Goal: Task Accomplishment & Management: Manage account settings

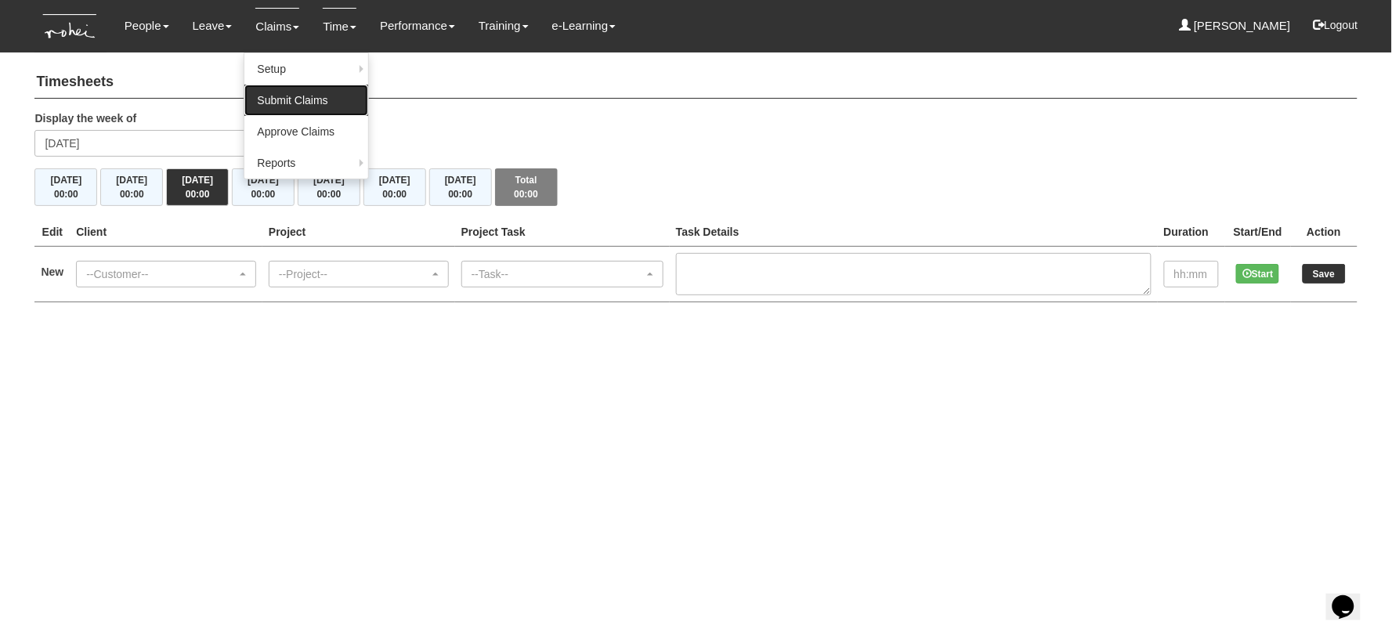
click at [277, 96] on link "Submit Claims" at bounding box center [306, 100] width 124 height 31
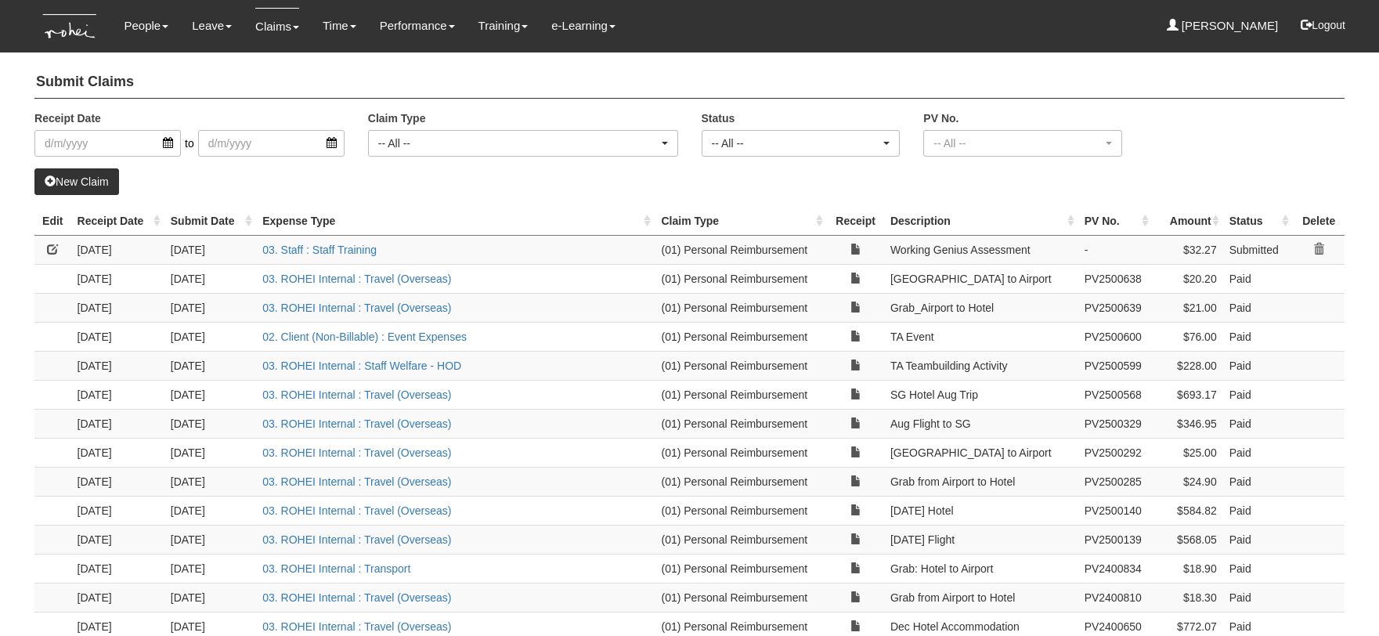
select select "50"
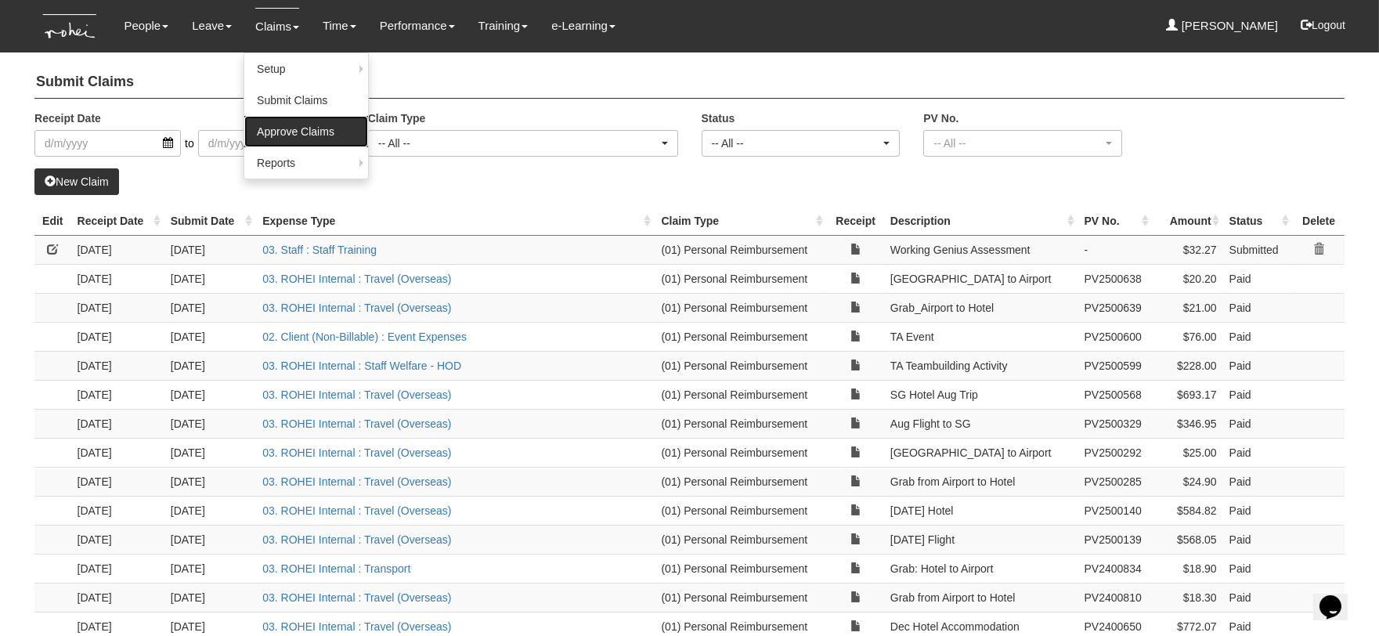
click at [294, 134] on link "Approve Claims" at bounding box center [306, 131] width 124 height 31
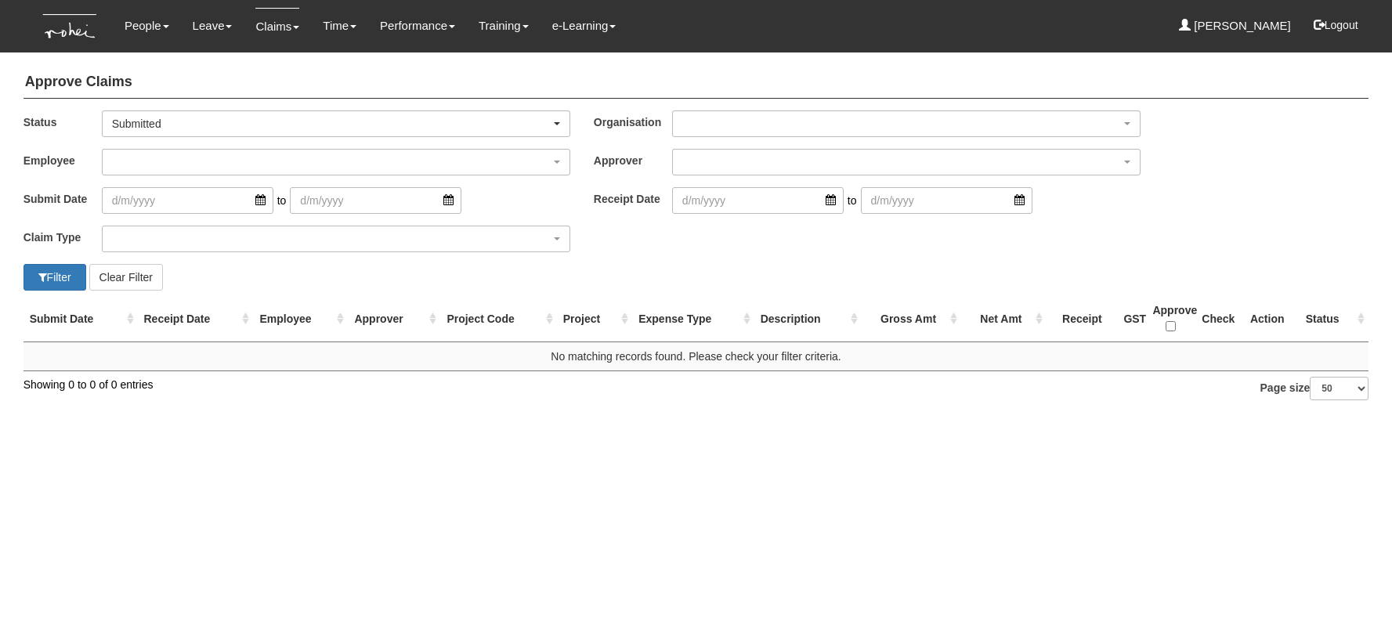
select select "50"
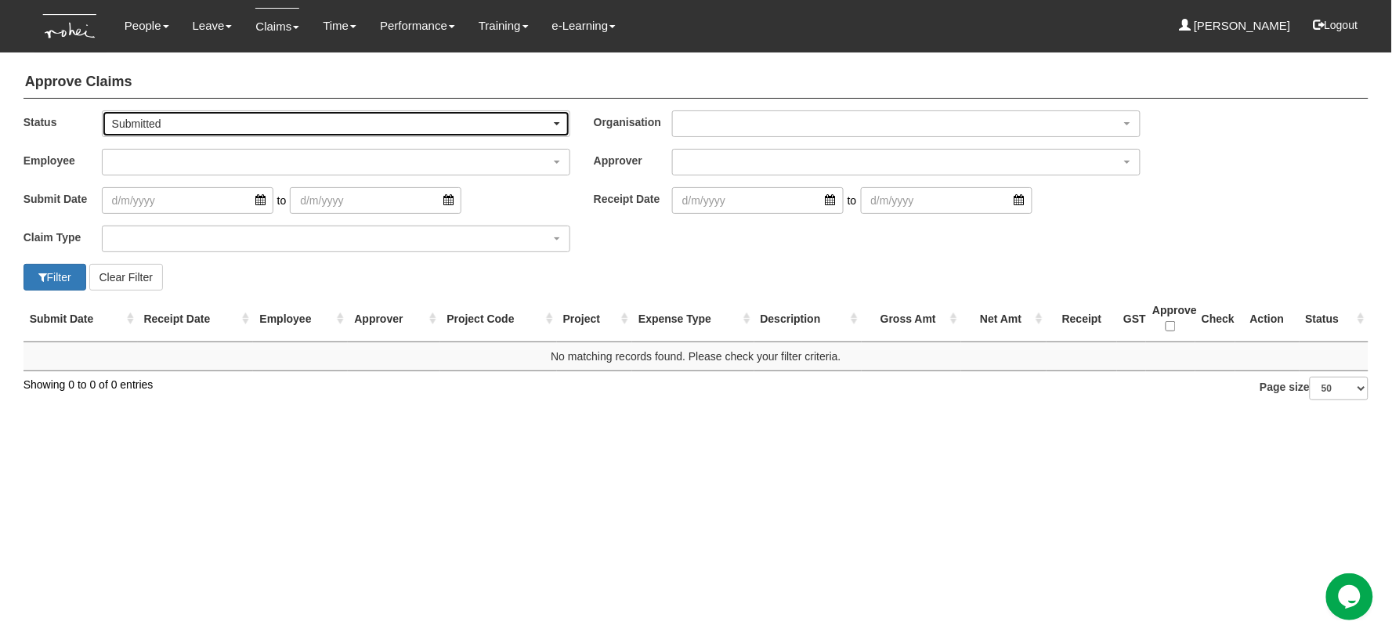
click at [226, 120] on div "Submitted" at bounding box center [331, 124] width 439 height 16
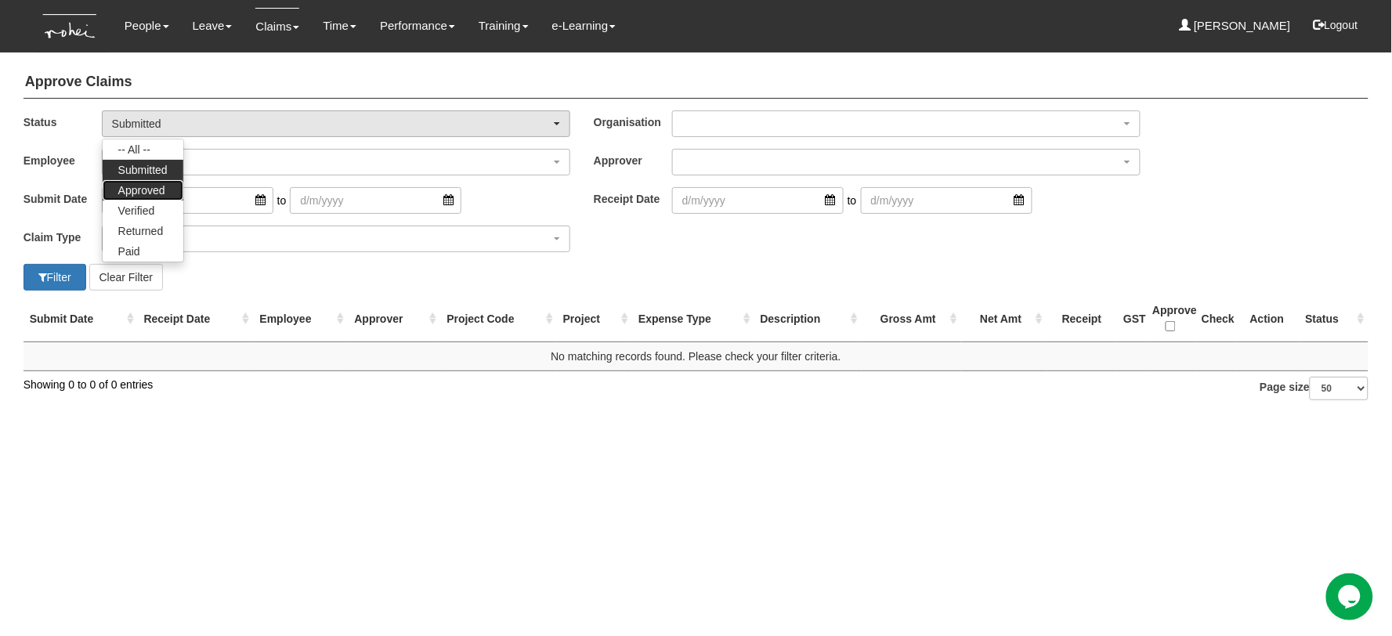
click at [143, 190] on span "Approved" at bounding box center [141, 190] width 47 height 16
select select "Approved"
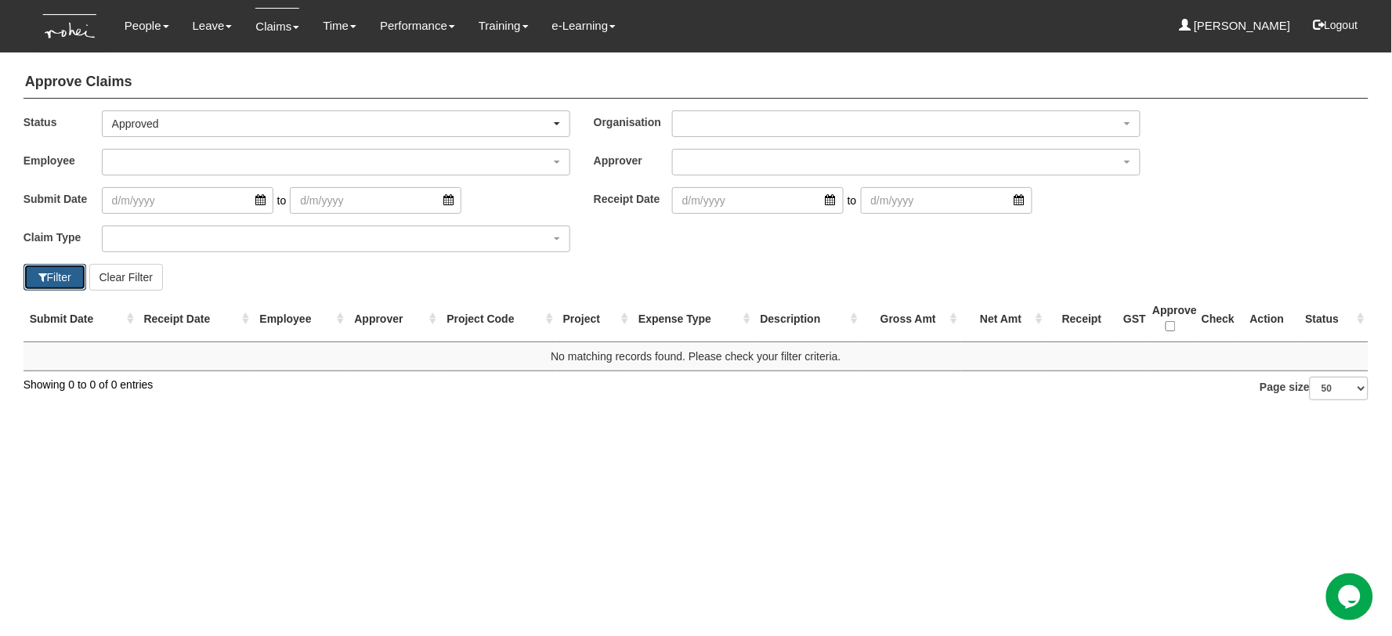
click at [49, 280] on button "Filter" at bounding box center [54, 277] width 63 height 27
select select "50"
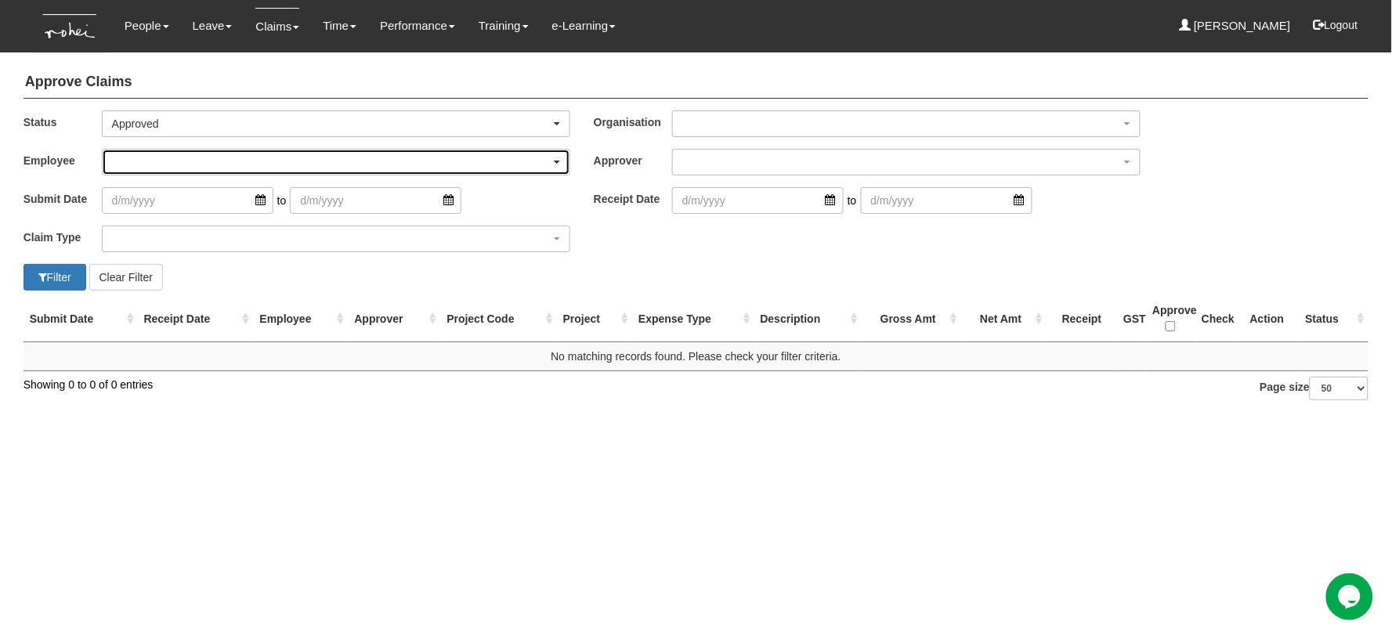
click at [523, 160] on div "button" at bounding box center [336, 162] width 467 height 25
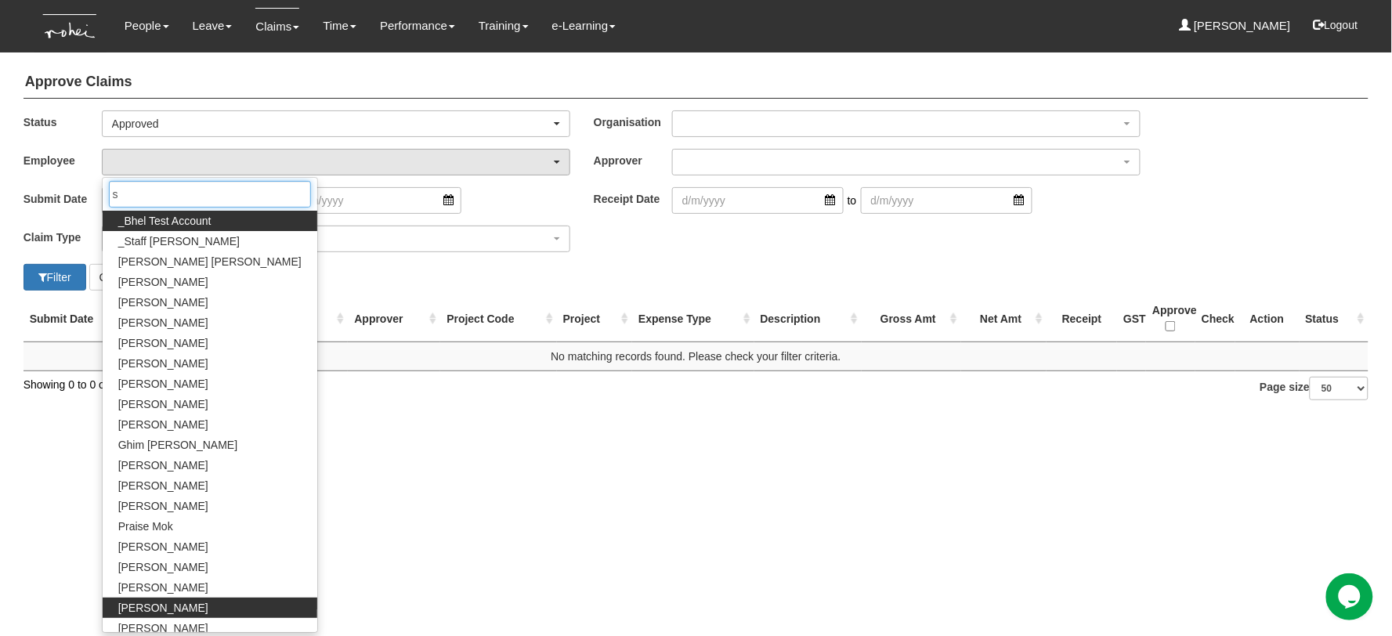
type input "s"
drag, startPoint x: 191, startPoint y: 606, endPoint x: 182, endPoint y: 609, distance: 9.2
click at [182, 609] on link "Shuhui Lee" at bounding box center [210, 608] width 215 height 20
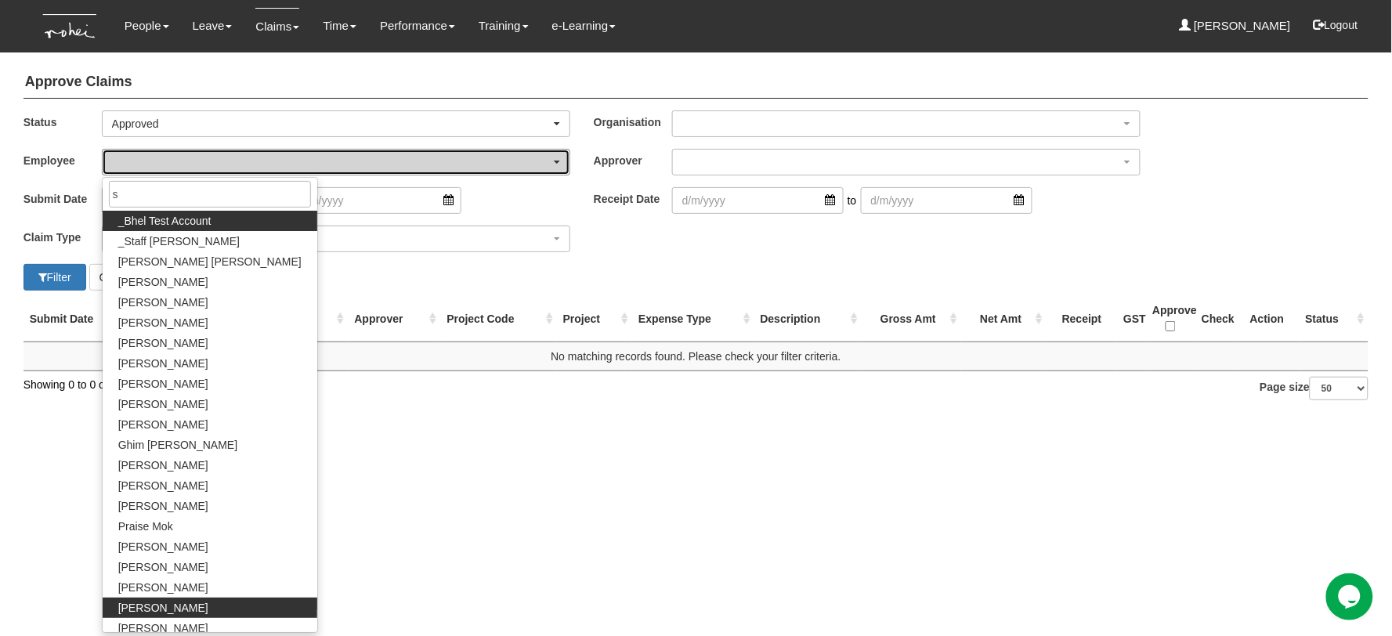
select select "6091e2fd-451e-407a-a4dc-3625e5dd44e4"
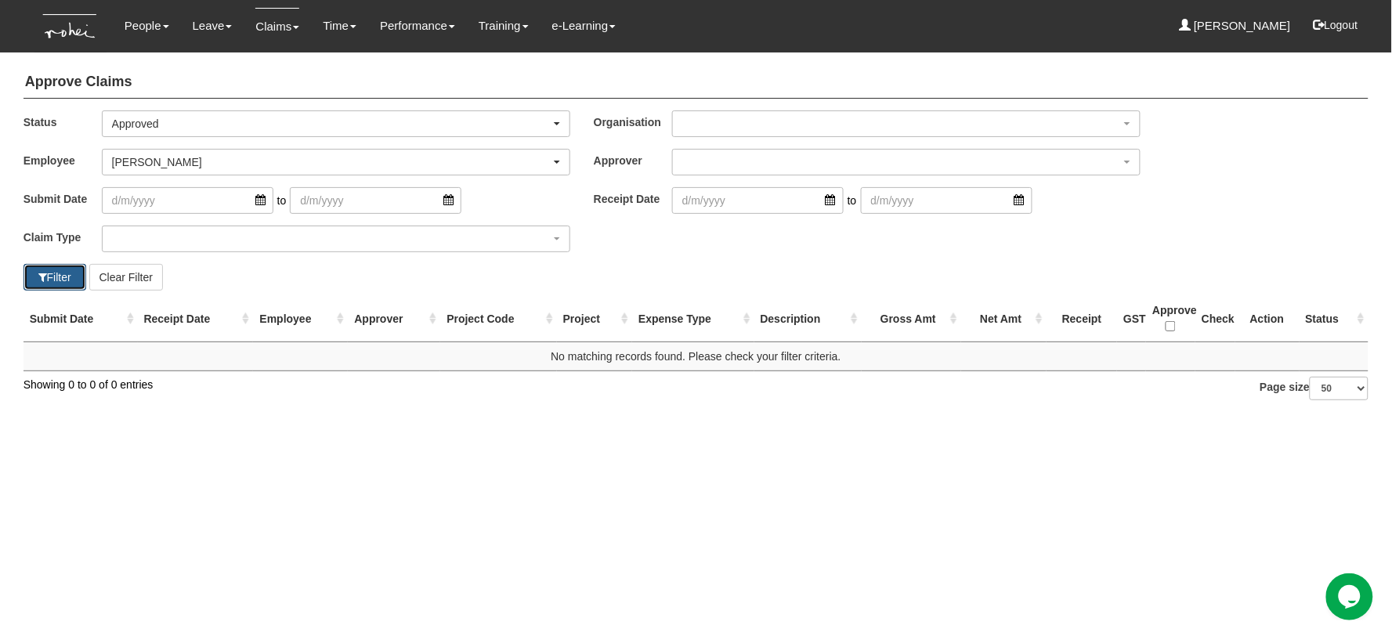
click at [49, 271] on button "Filter" at bounding box center [54, 277] width 63 height 27
select select "50"
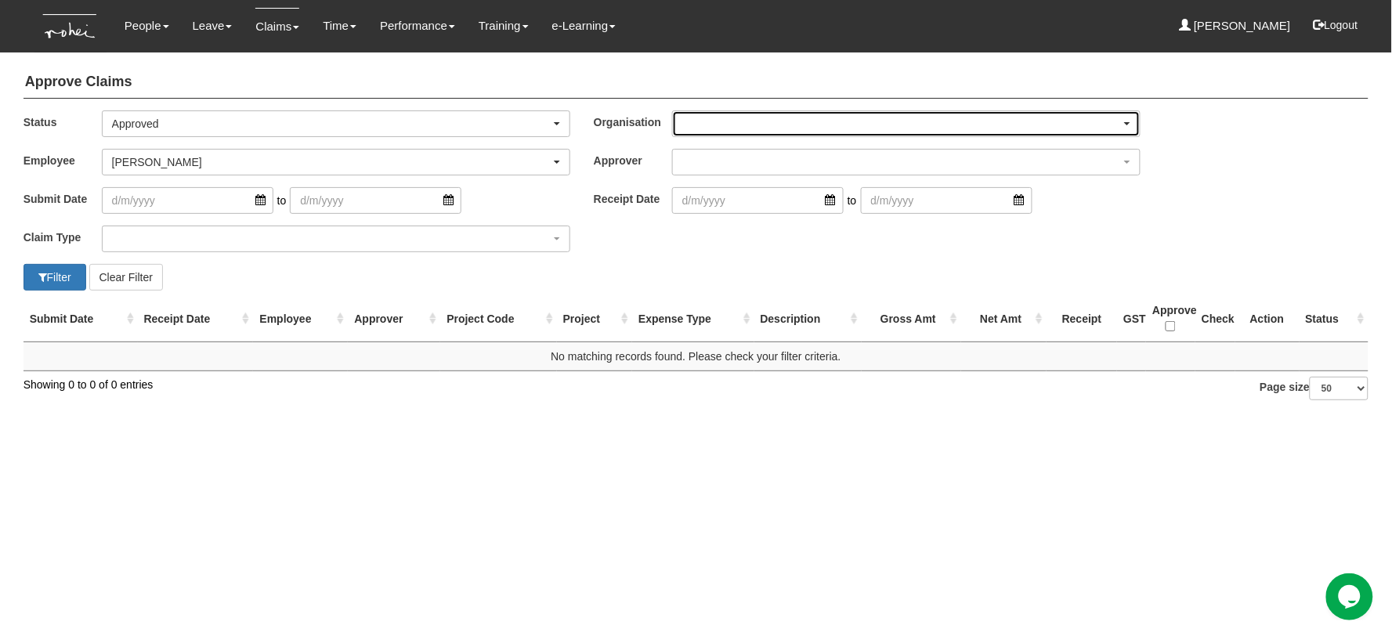
click at [858, 121] on div "button" at bounding box center [906, 123] width 467 height 25
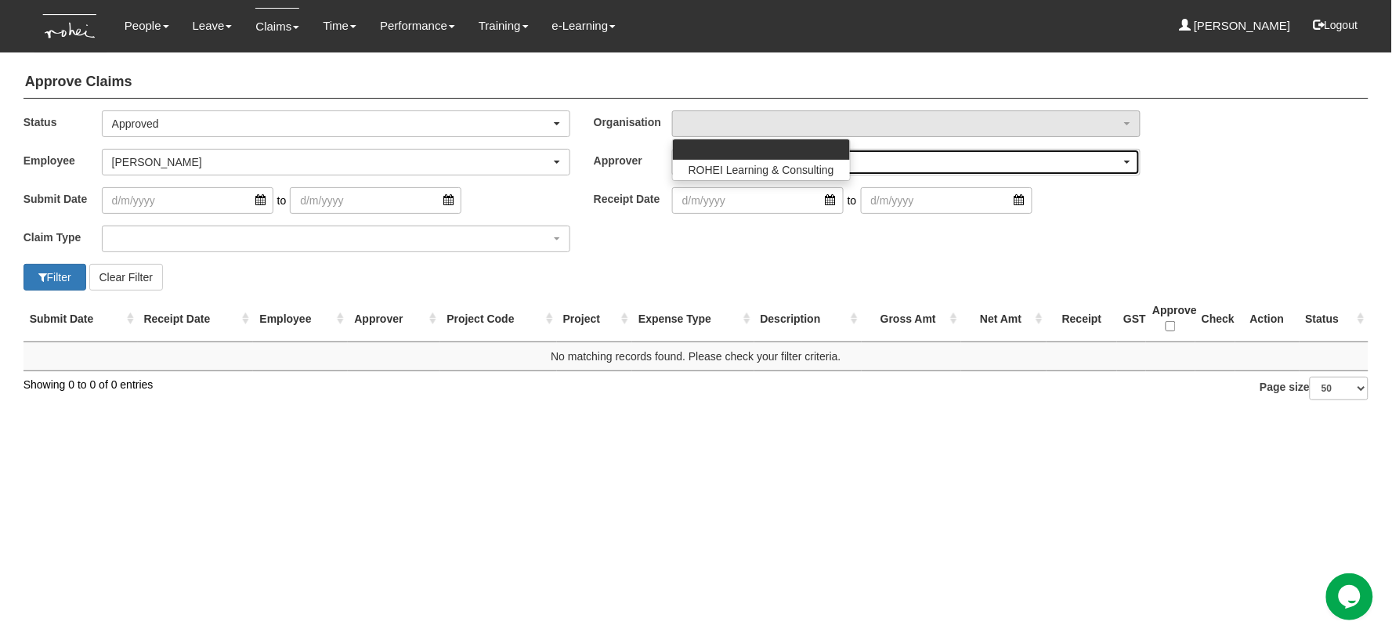
click at [945, 172] on div "button" at bounding box center [906, 162] width 467 height 25
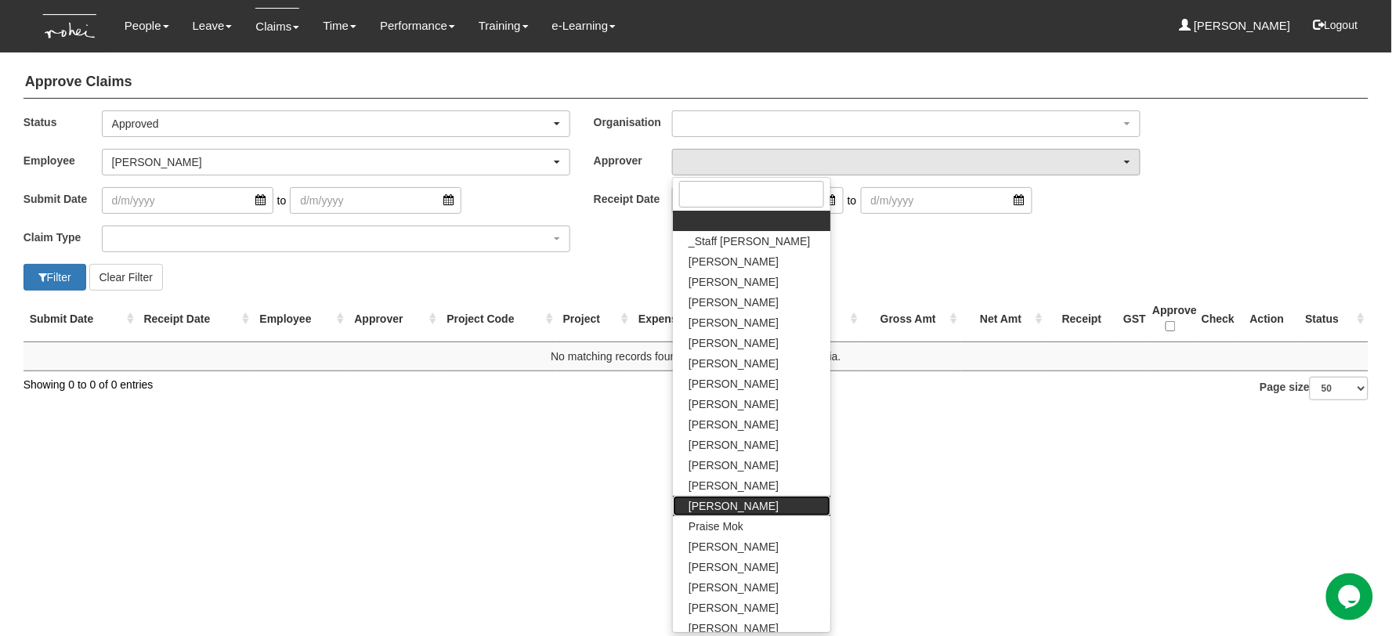
click at [763, 504] on link "[PERSON_NAME]" at bounding box center [751, 506] width 157 height 20
select select "082f2387-af49-4dc9-912f-6868ed20d498"
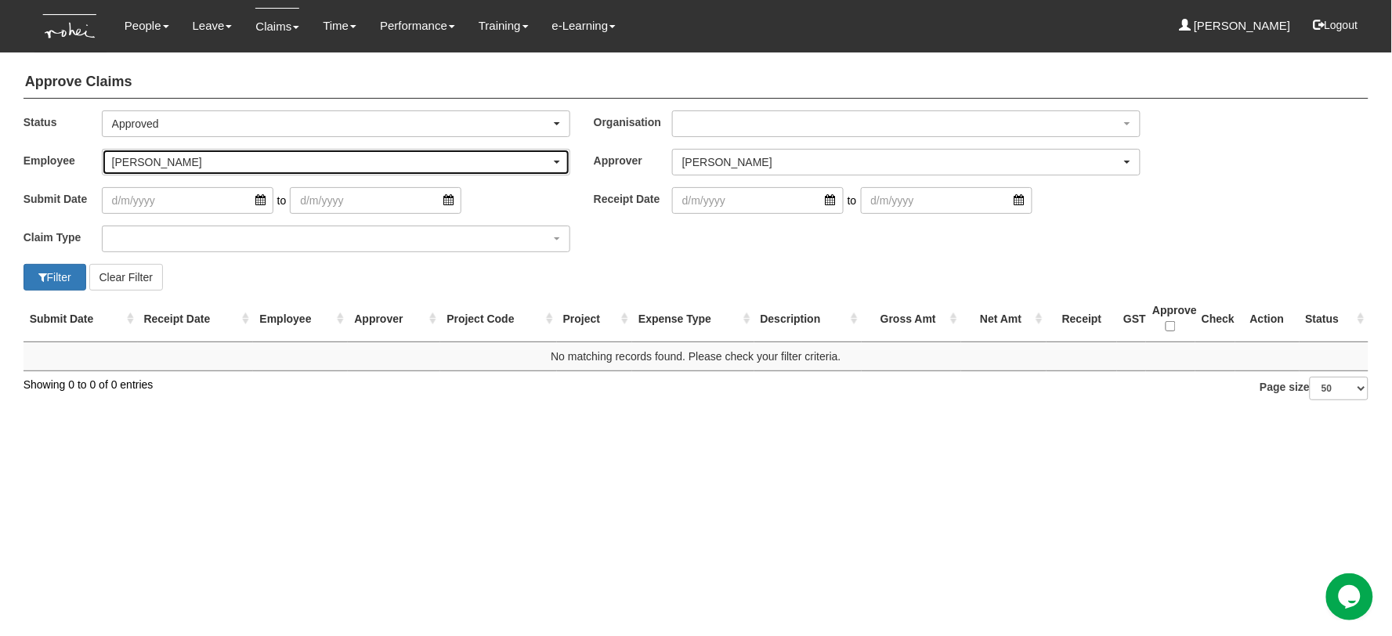
click at [169, 157] on div "Shuhui Lee" at bounding box center [331, 162] width 439 height 16
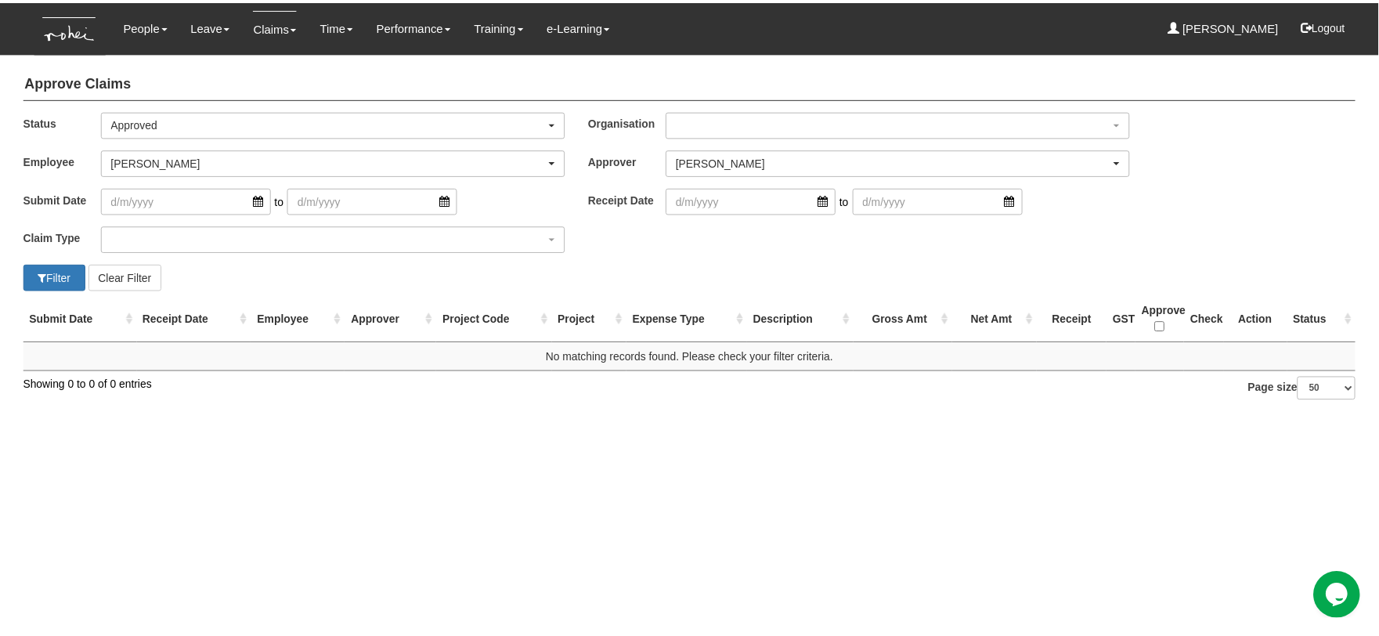
scroll to position [839, 0]
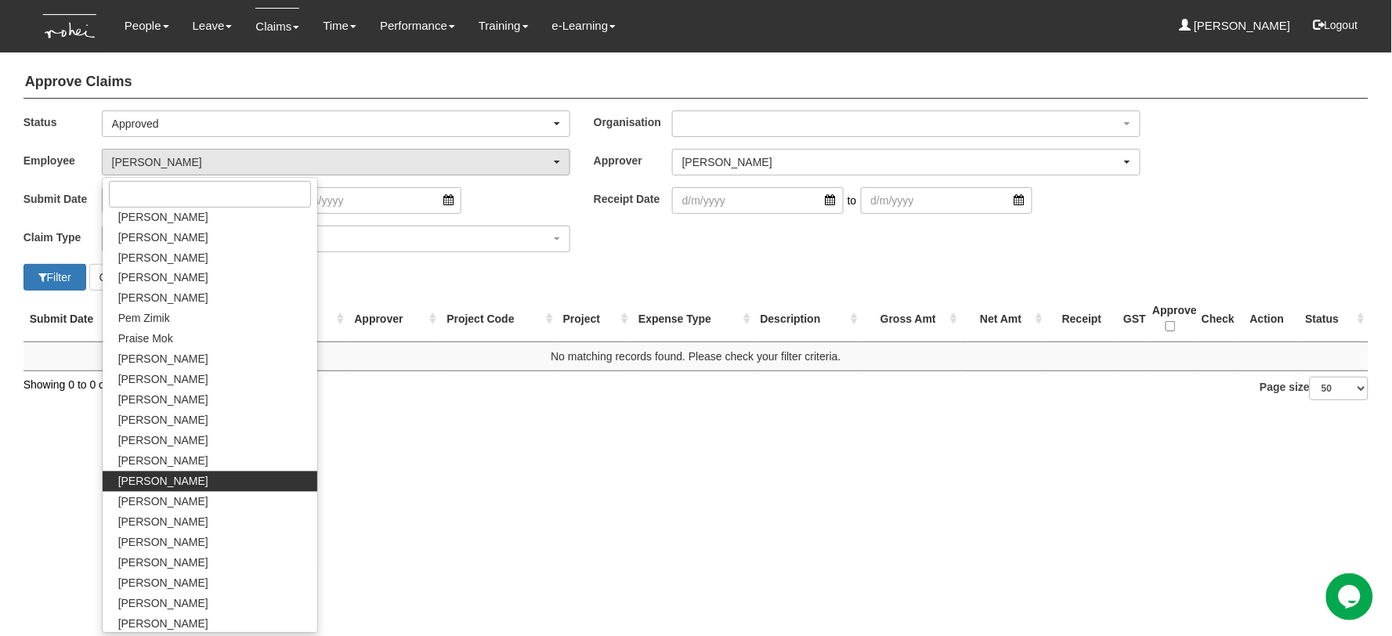
click at [638, 276] on div "Filter Clear Filter" at bounding box center [354, 277] width 685 height 27
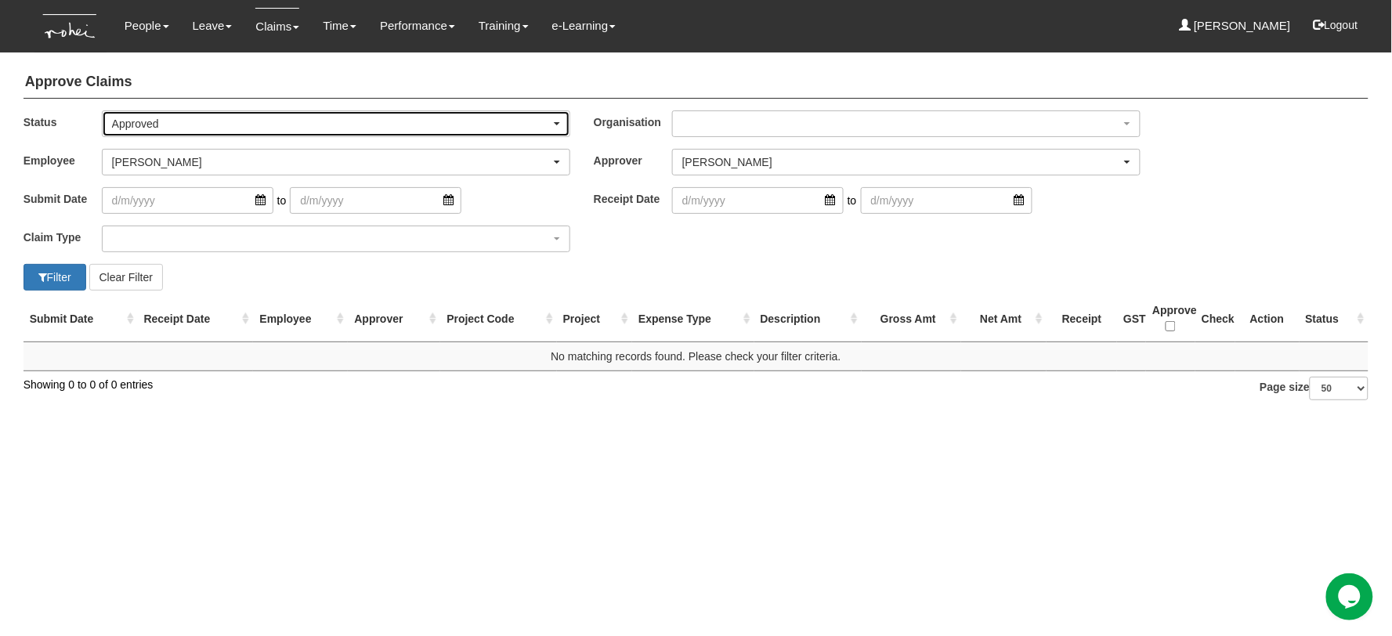
click at [222, 116] on div "Approved" at bounding box center [331, 124] width 439 height 16
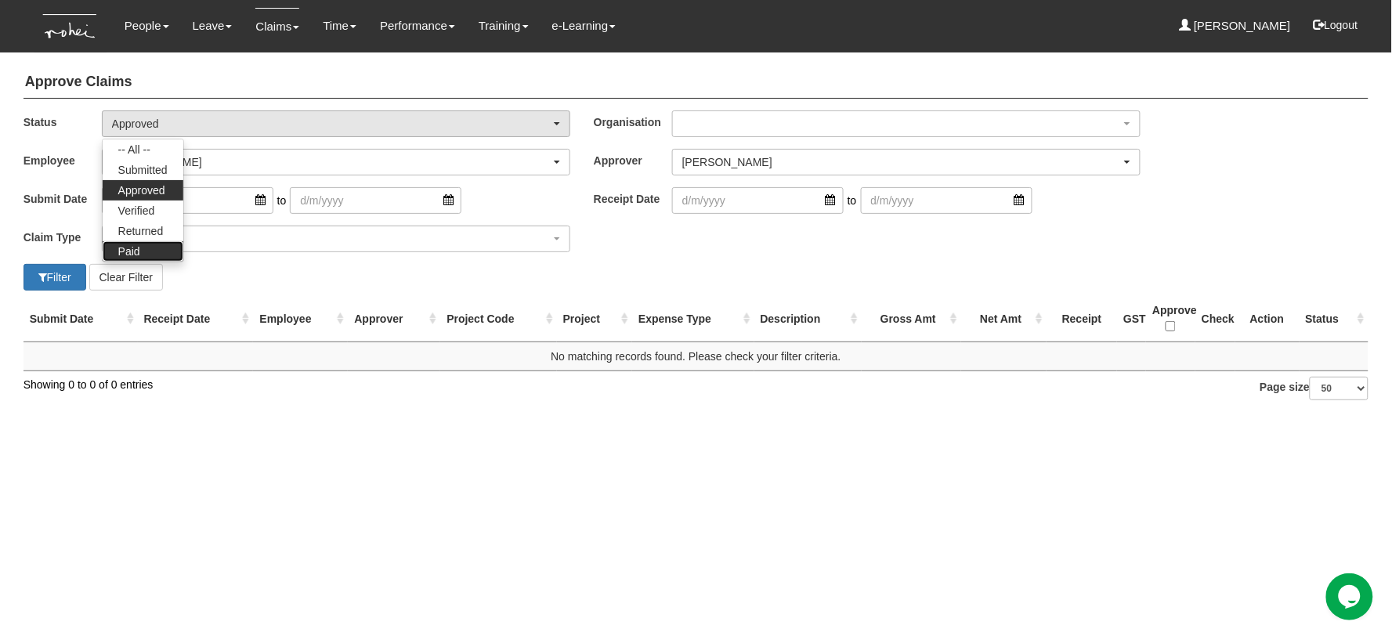
click at [147, 247] on link "Paid" at bounding box center [143, 251] width 81 height 20
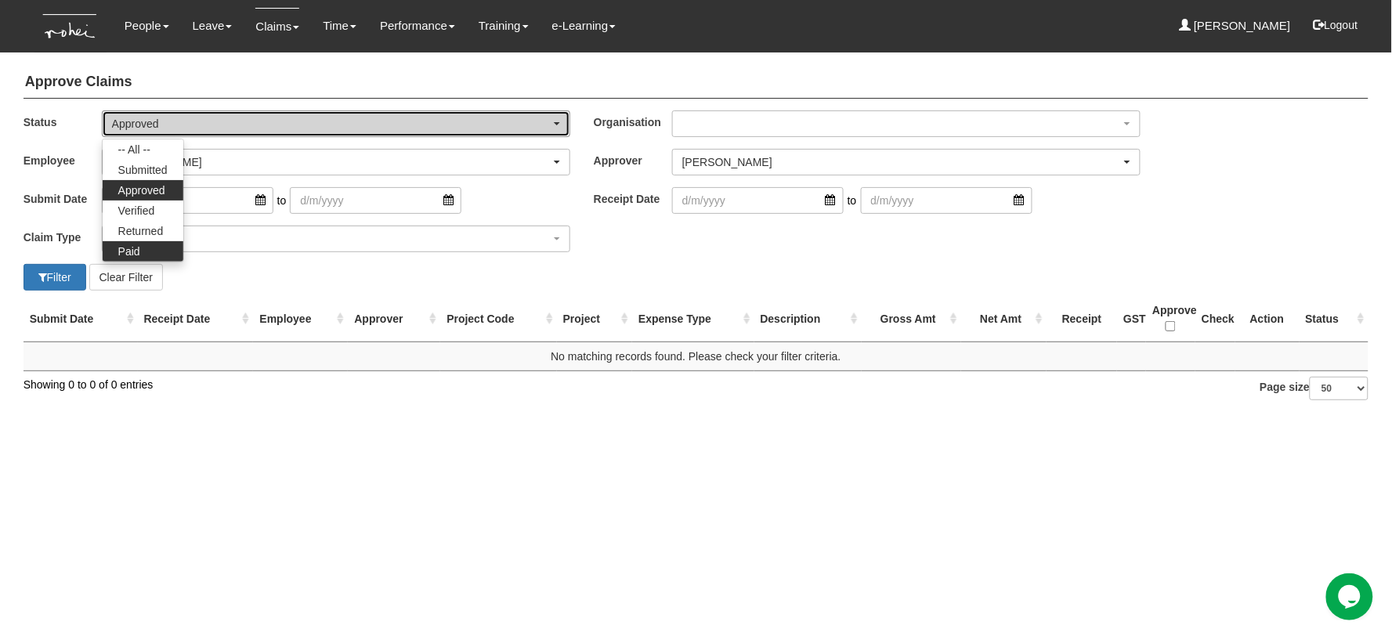
select select "Paid"
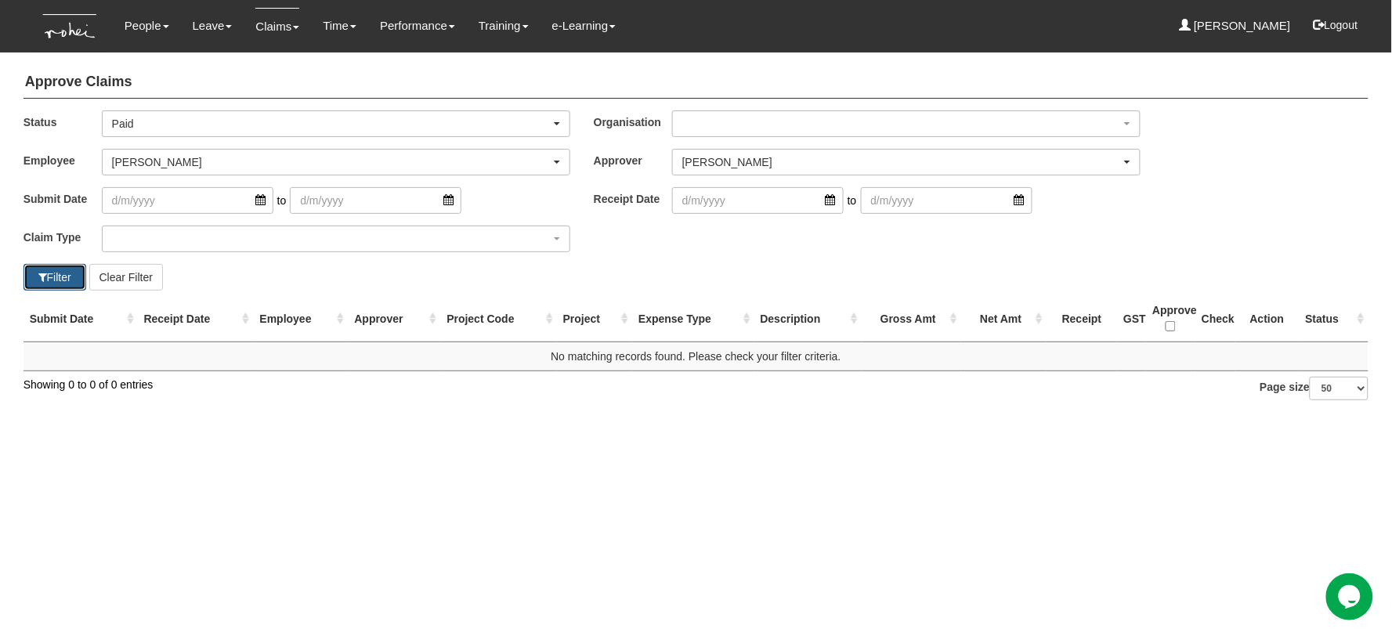
click at [53, 276] on button "Filter" at bounding box center [54, 277] width 63 height 27
select select "50"
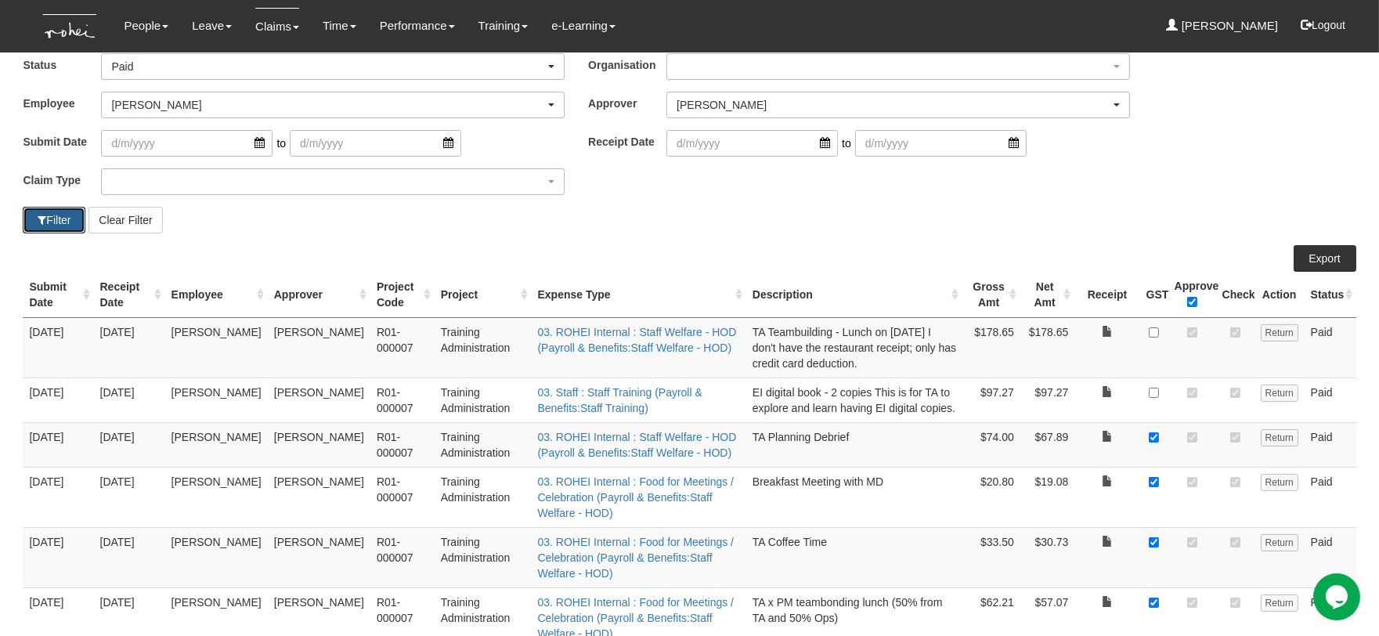
scroll to position [87, 0]
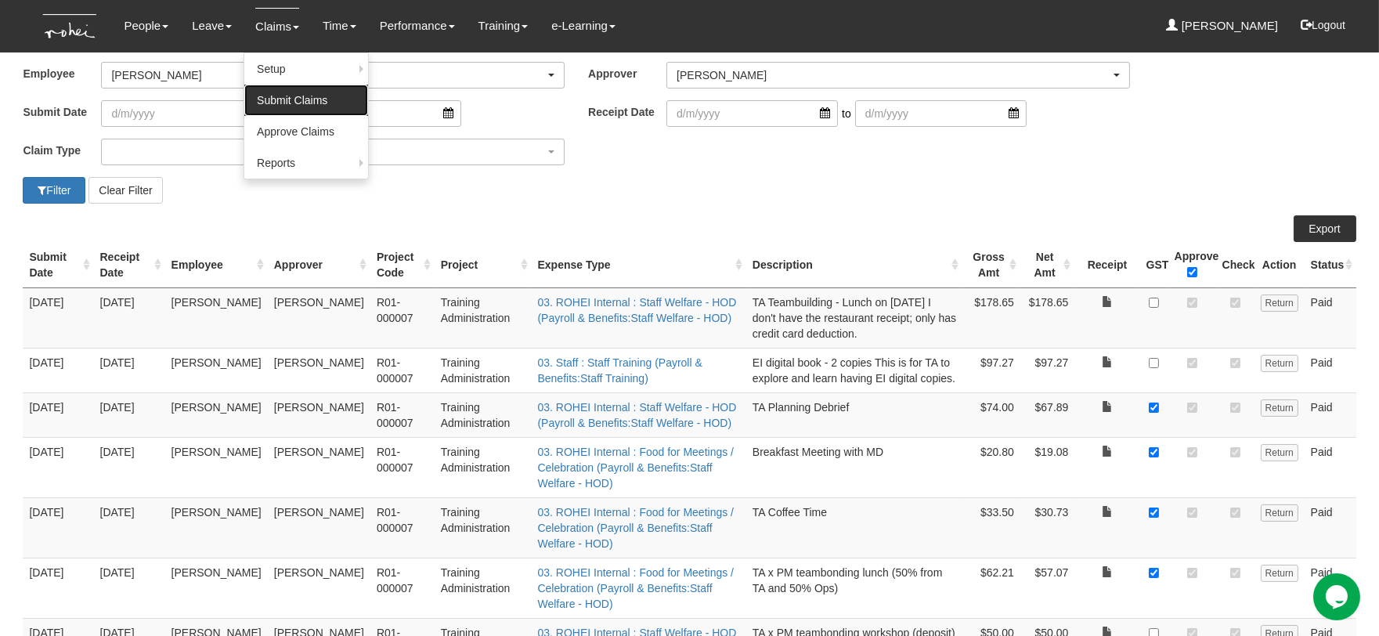
click at [277, 99] on link "Submit Claims" at bounding box center [306, 100] width 124 height 31
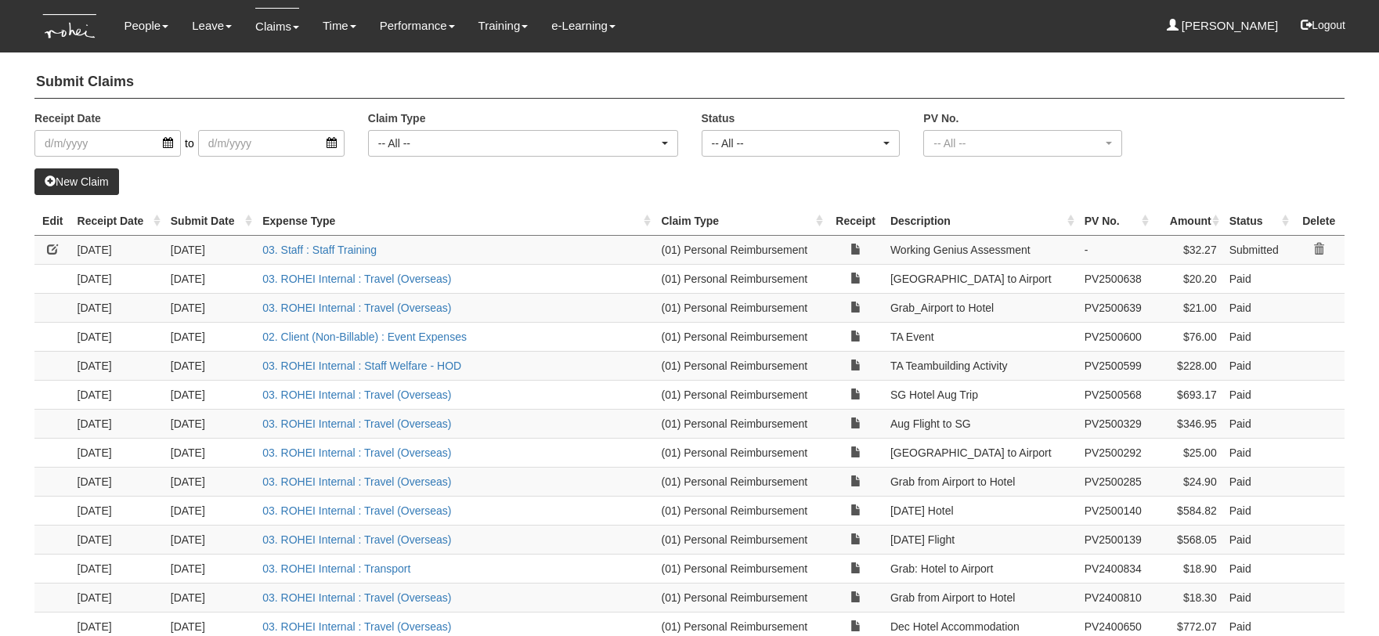
select select "50"
